Goal: Information Seeking & Learning: Learn about a topic

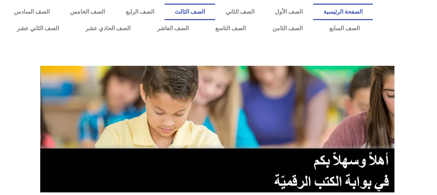
click at [215, 10] on link "الصف الثالث" at bounding box center [189, 12] width 51 height 17
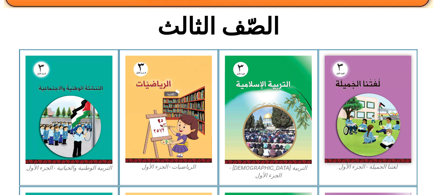
scroll to position [340, 0]
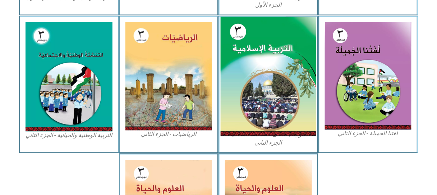
click at [270, 94] on img at bounding box center [268, 76] width 96 height 119
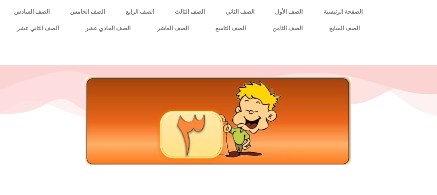
scroll to position [170, 0]
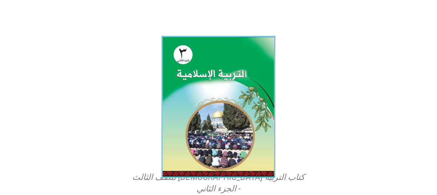
click at [192, 154] on img at bounding box center [219, 106] width 114 height 141
